Goal: Check status: Check status

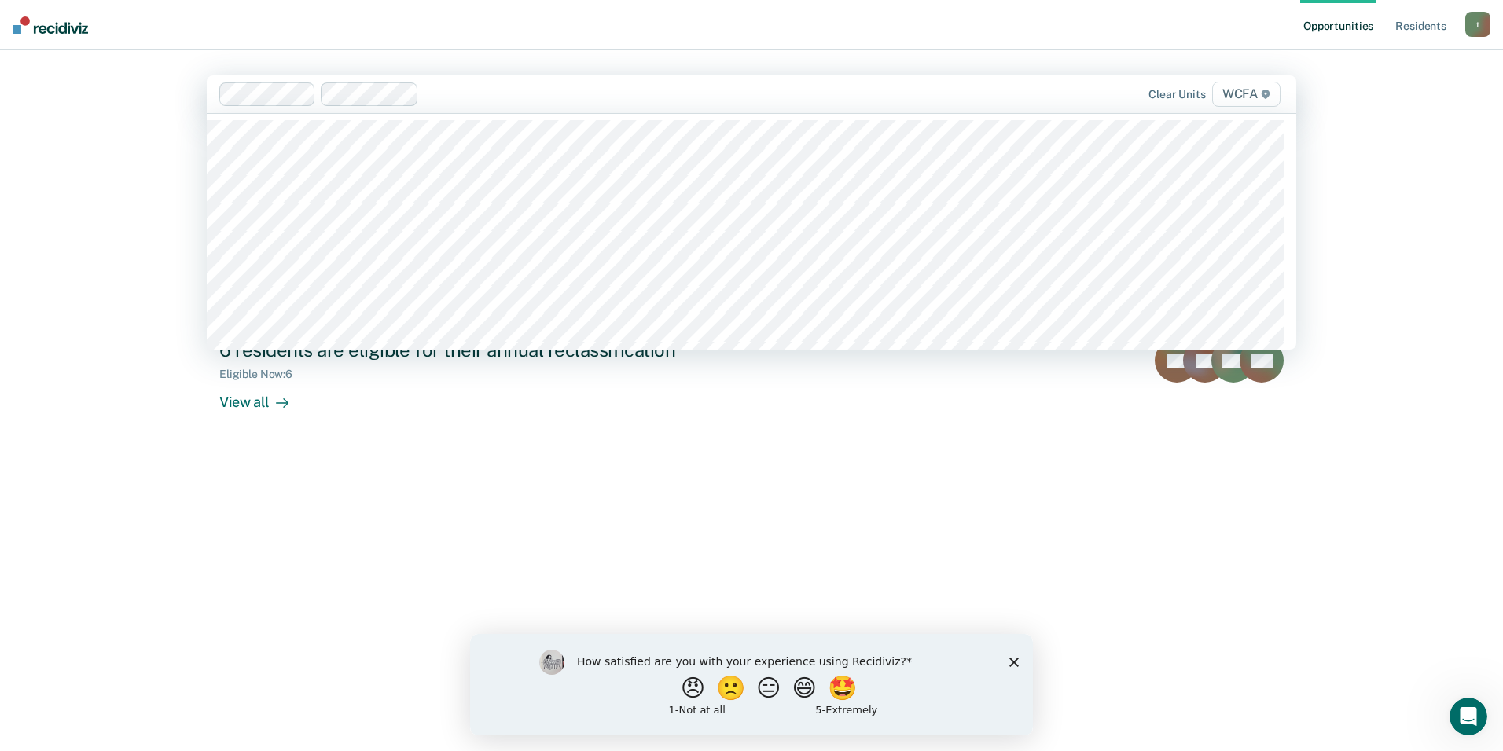
click at [455, 102] on div at bounding box center [694, 94] width 538 height 18
type input "fa"
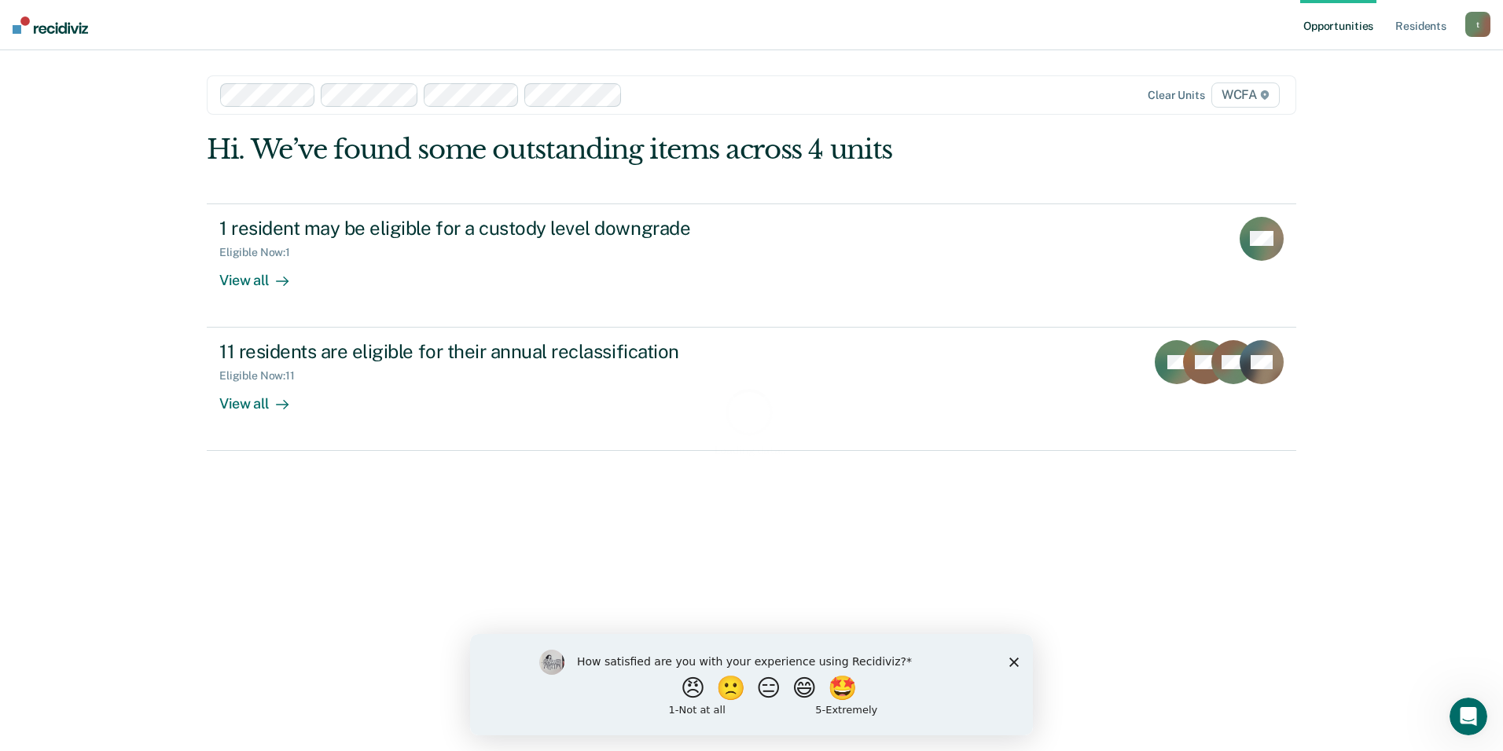
click at [650, 97] on div at bounding box center [795, 95] width 333 height 18
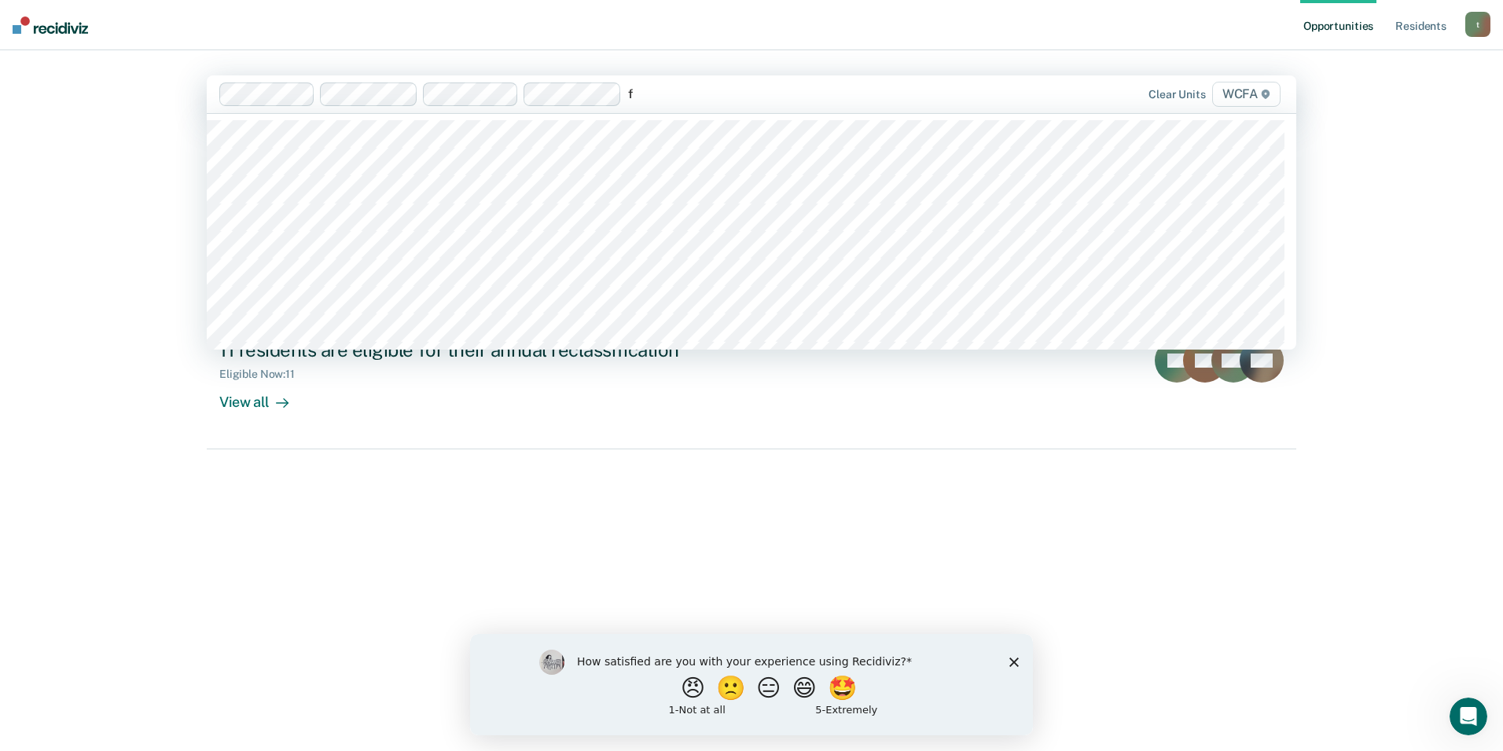
type input "fb"
click at [756, 97] on div at bounding box center [845, 94] width 233 height 18
type input "fb"
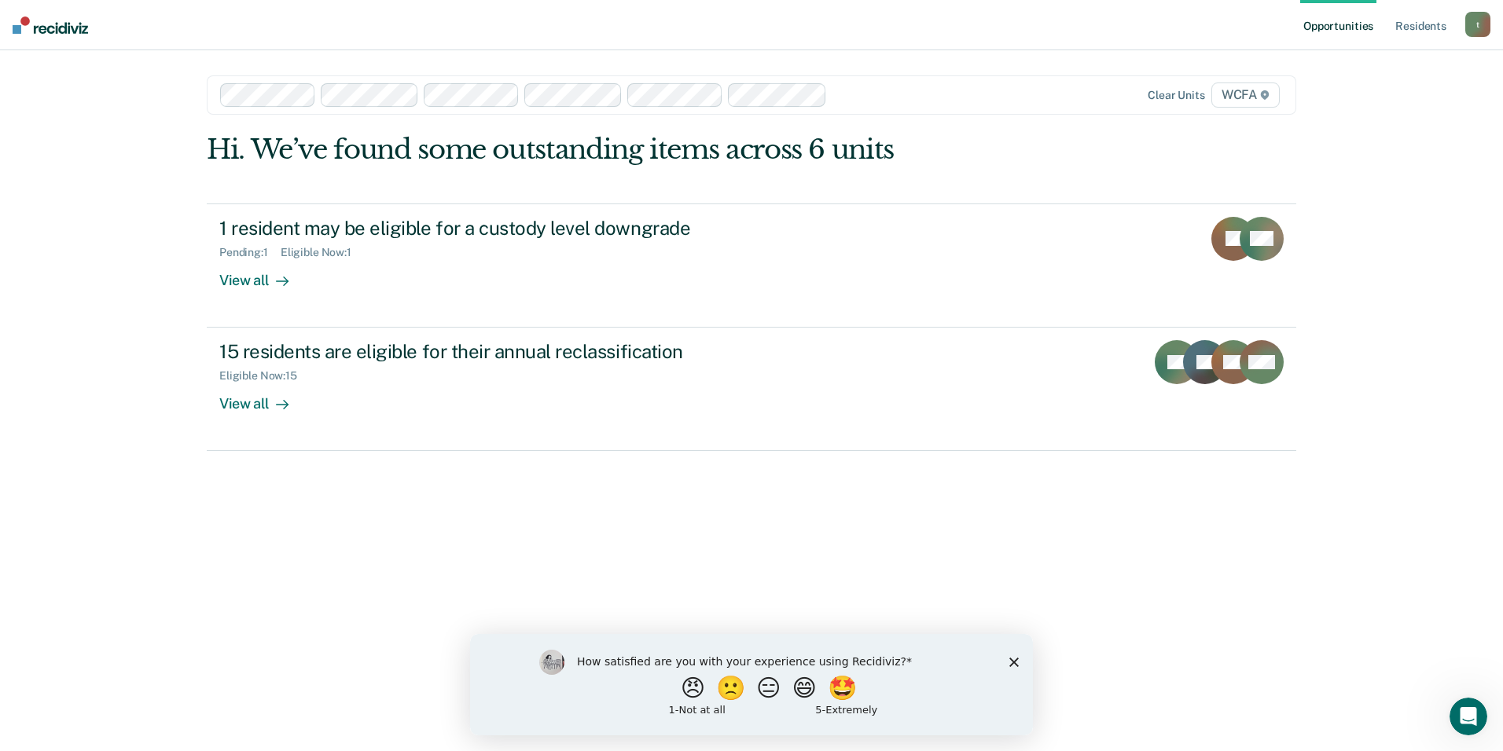
click at [840, 93] on div at bounding box center [898, 95] width 130 height 18
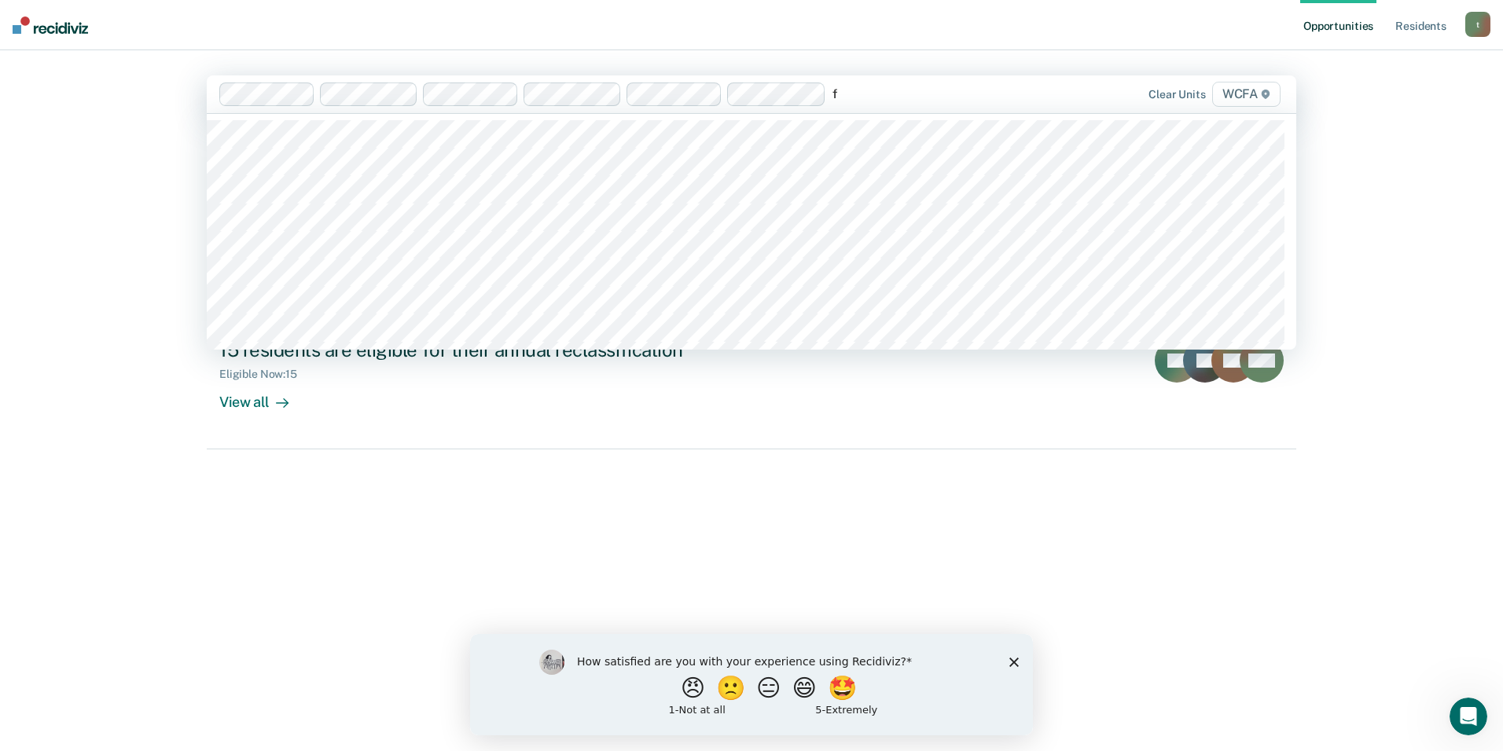
type input "fd"
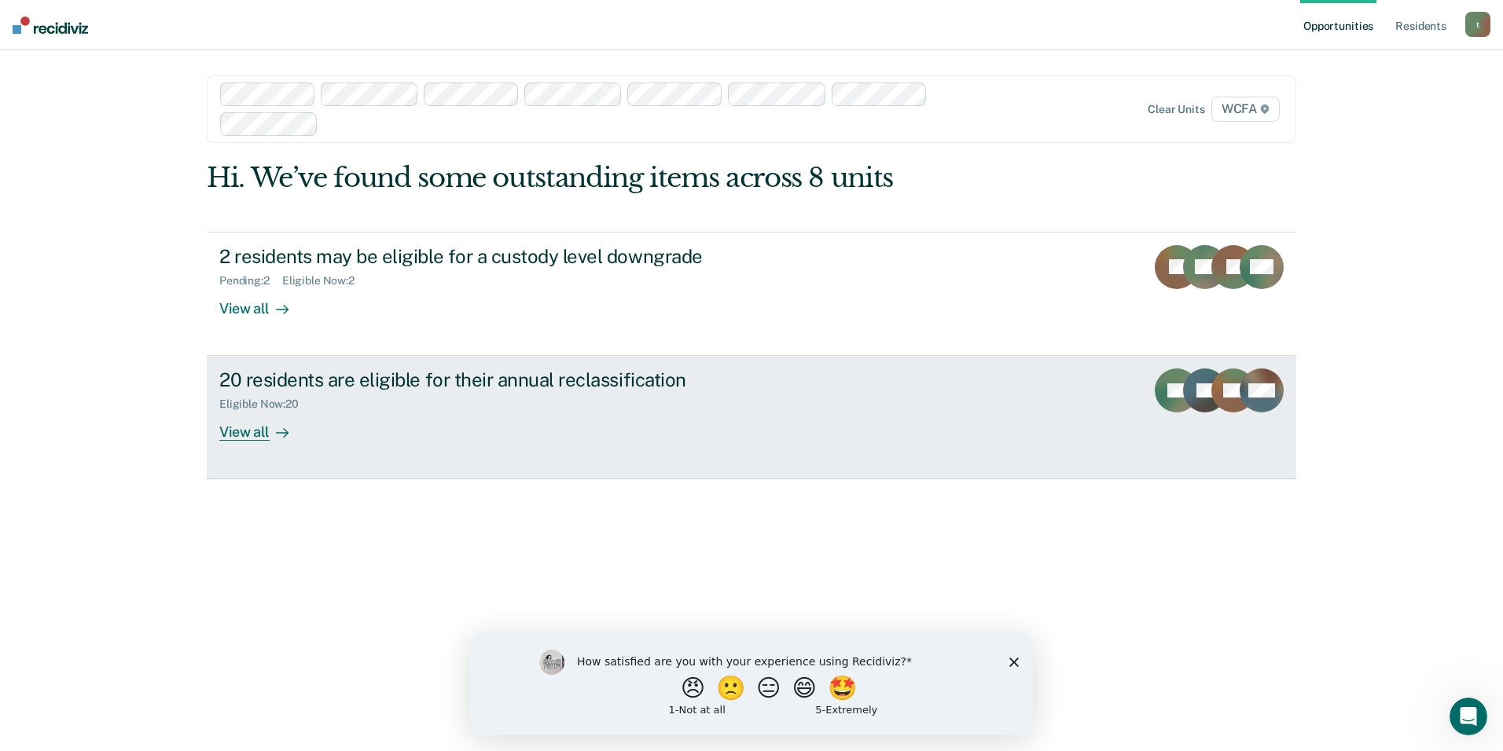
click at [258, 432] on div "View all" at bounding box center [263, 426] width 88 height 31
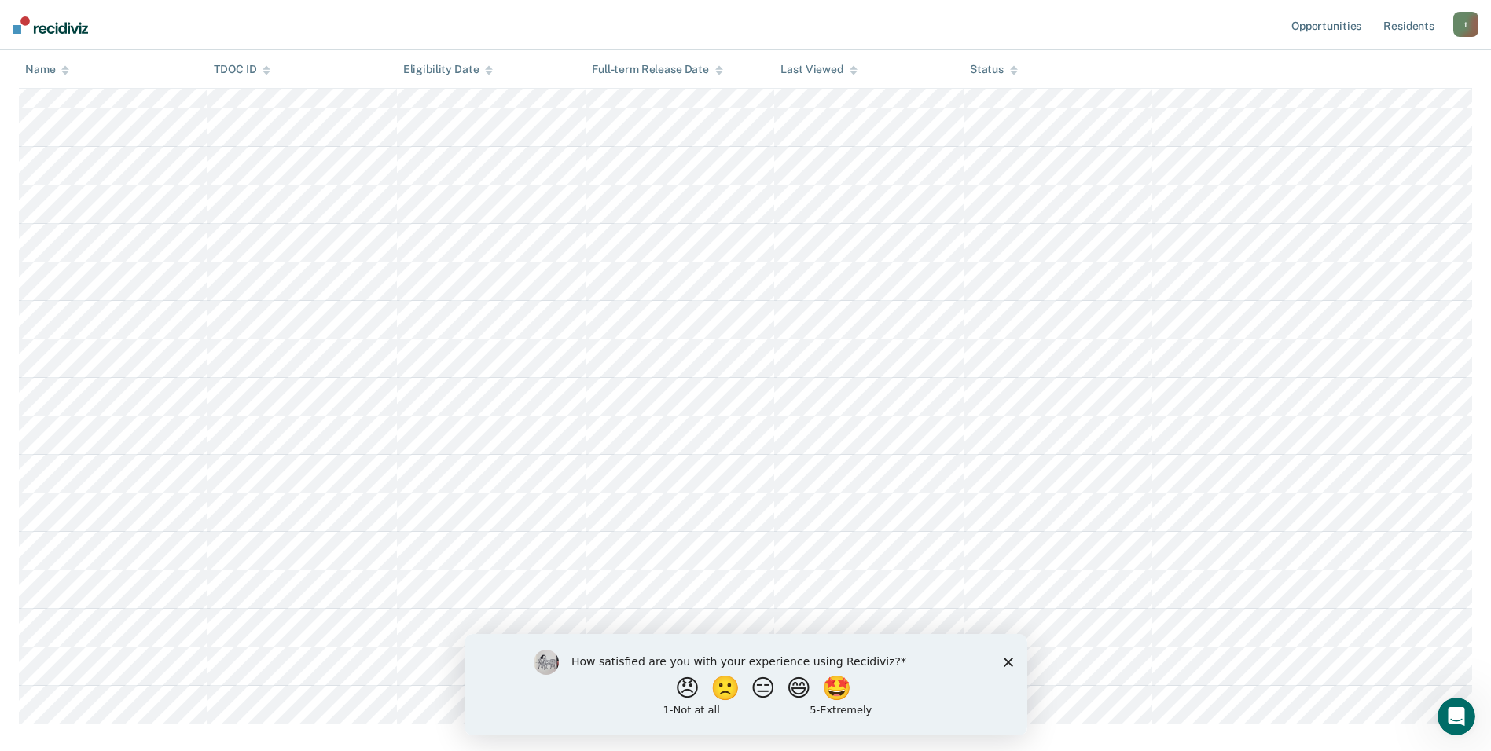
scroll to position [472, 0]
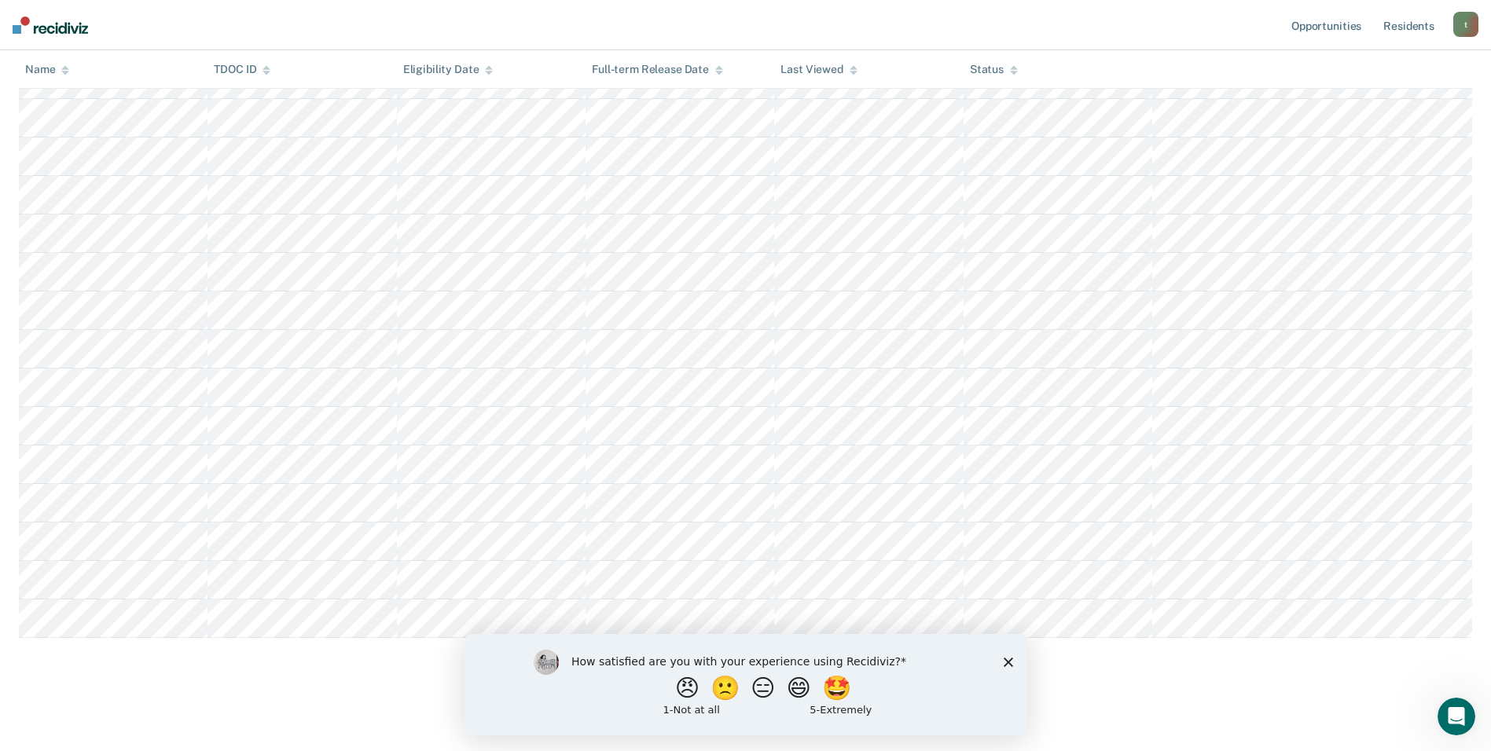
click at [1006, 657] on icon "Close survey" at bounding box center [1007, 661] width 9 height 9
